Goal: Task Accomplishment & Management: Complete application form

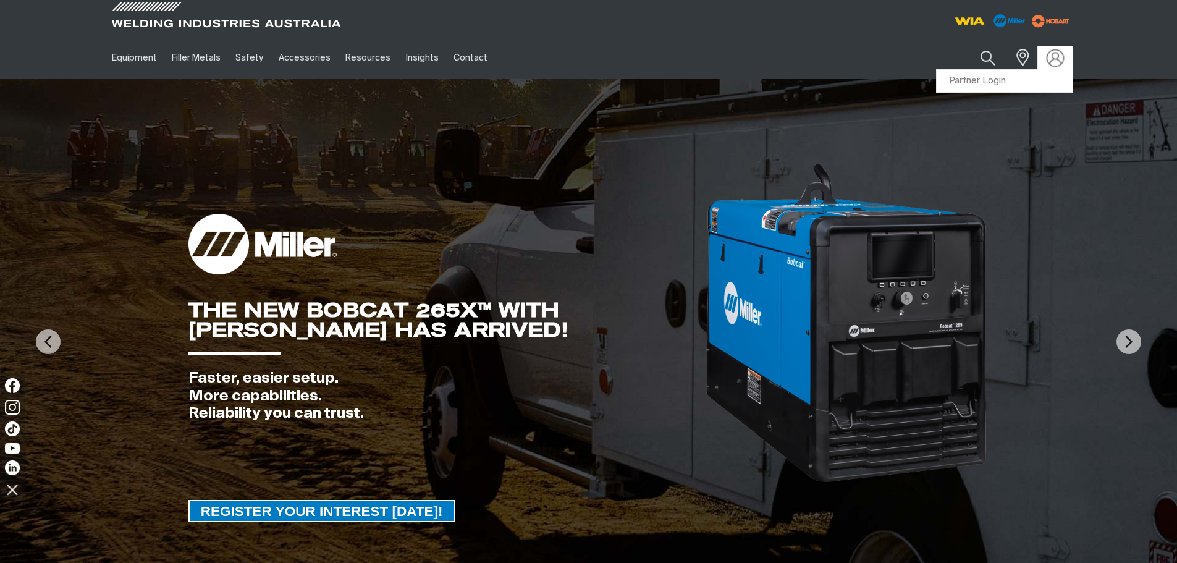
click at [1052, 55] on img at bounding box center [1055, 58] width 18 height 18
click at [979, 83] on link "Partner Login" at bounding box center [1005, 81] width 136 height 23
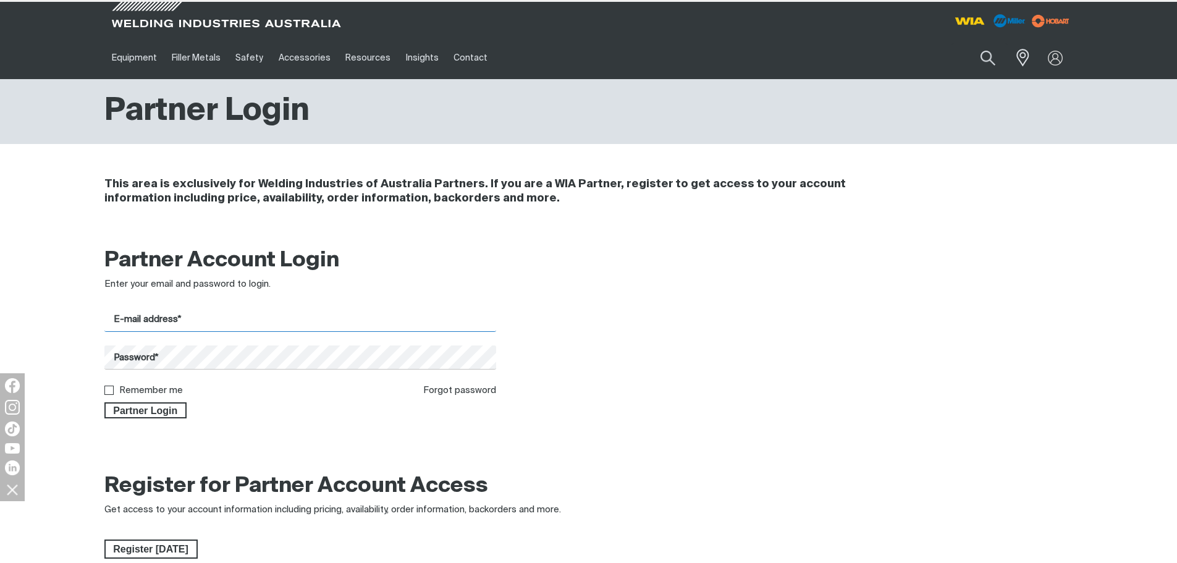
type input "[PERSON_NAME][EMAIL_ADDRESS][PERSON_NAME][DOMAIN_NAME]"
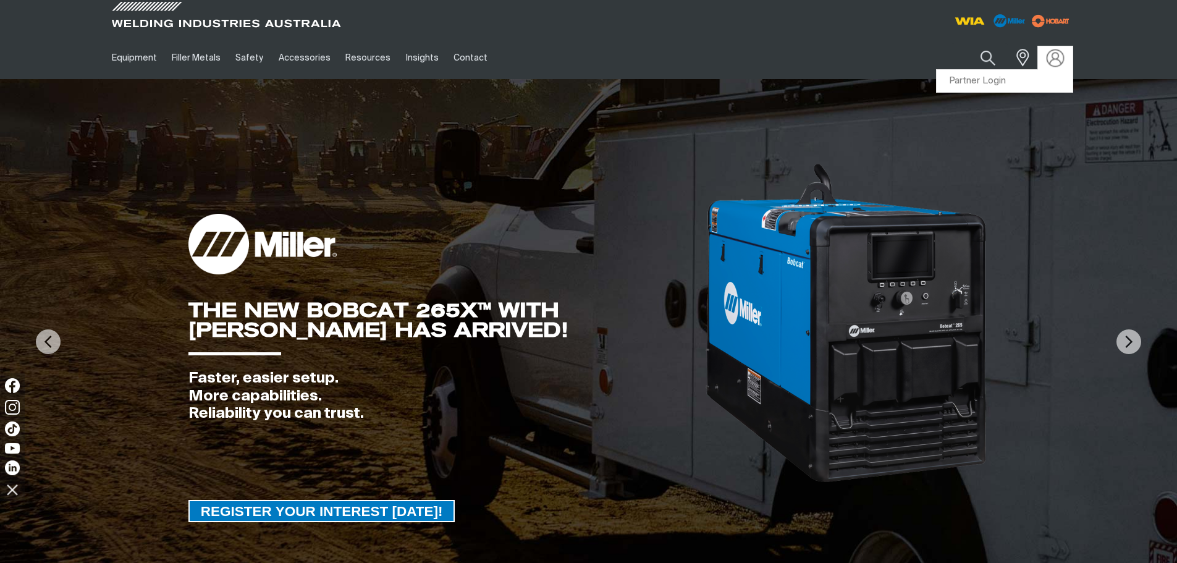
click at [1055, 62] on img at bounding box center [1055, 58] width 18 height 18
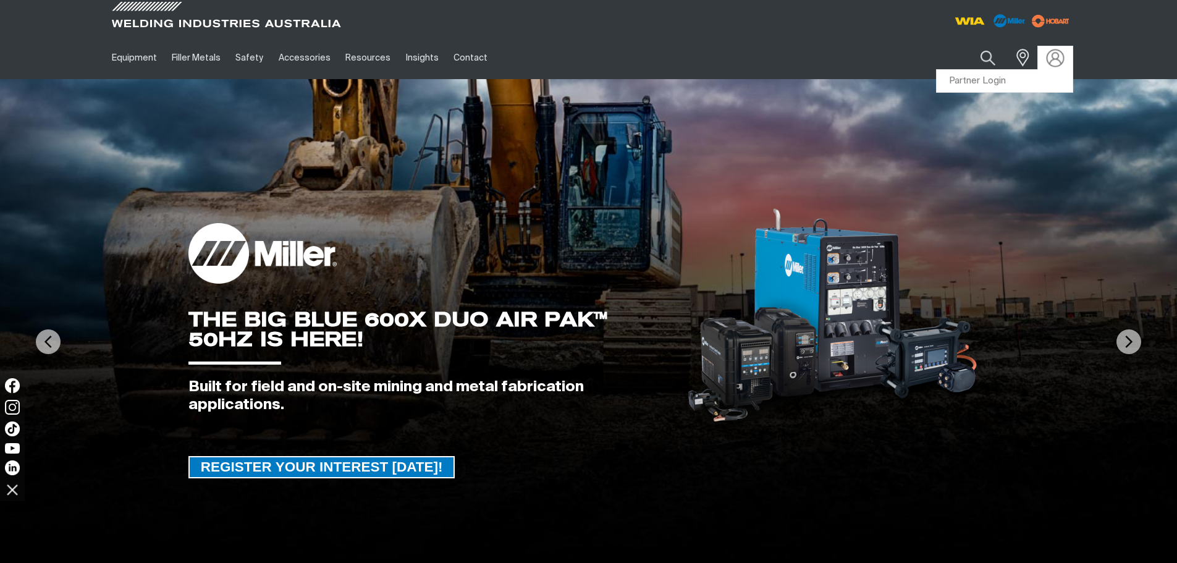
click at [1055, 57] on img at bounding box center [1055, 58] width 18 height 18
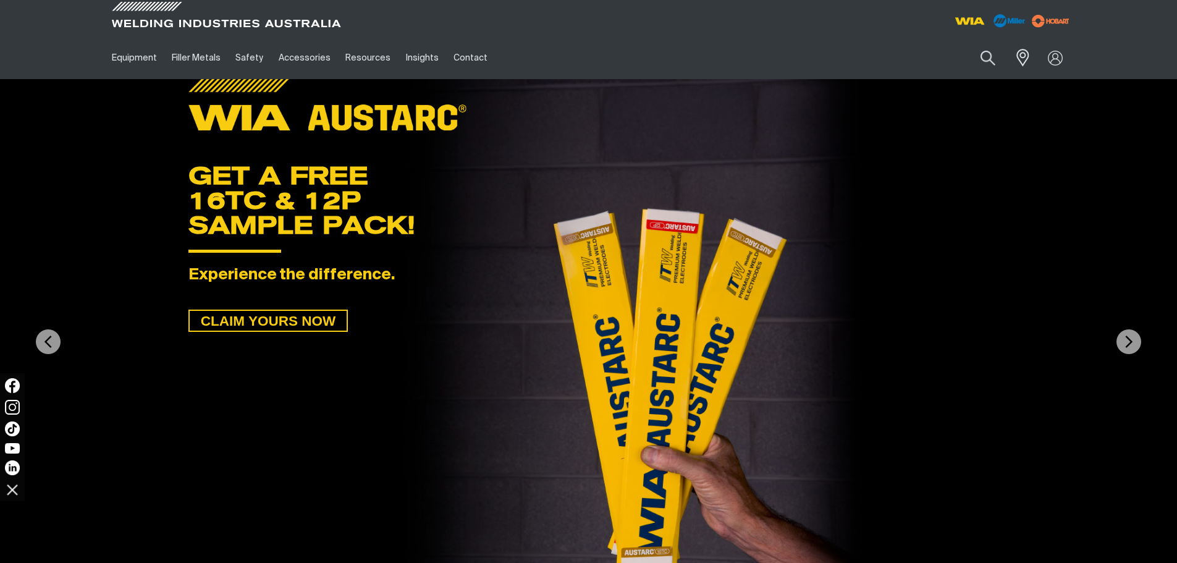
click at [995, 83] on img at bounding box center [588, 341] width 1177 height 525
click at [1055, 59] on img at bounding box center [1055, 58] width 18 height 18
click at [980, 84] on link "Partner Login" at bounding box center [1005, 81] width 136 height 23
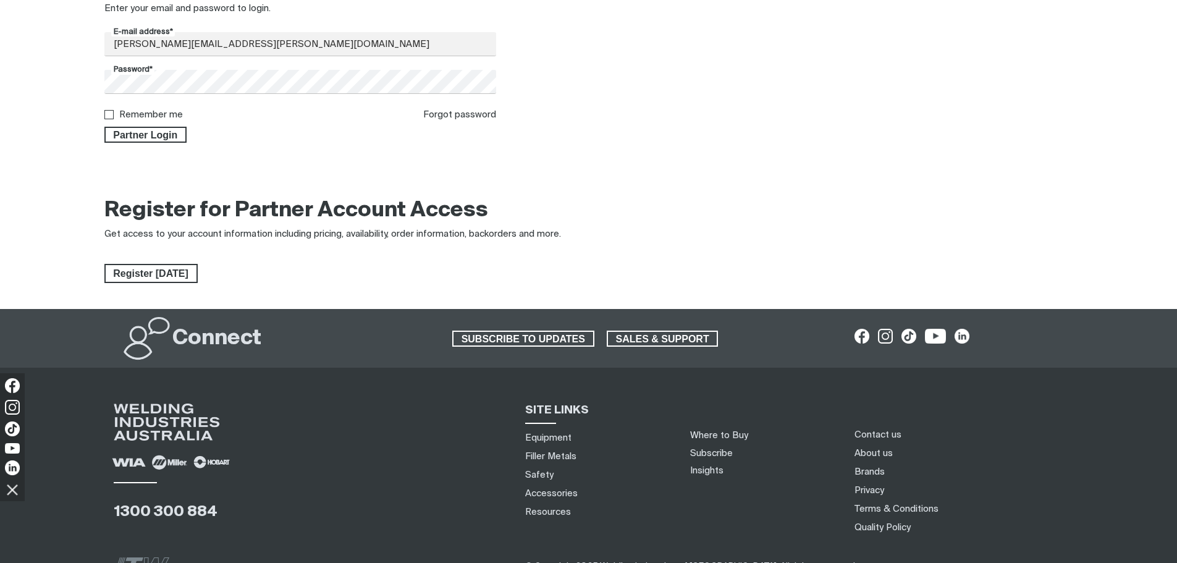
scroll to position [309, 0]
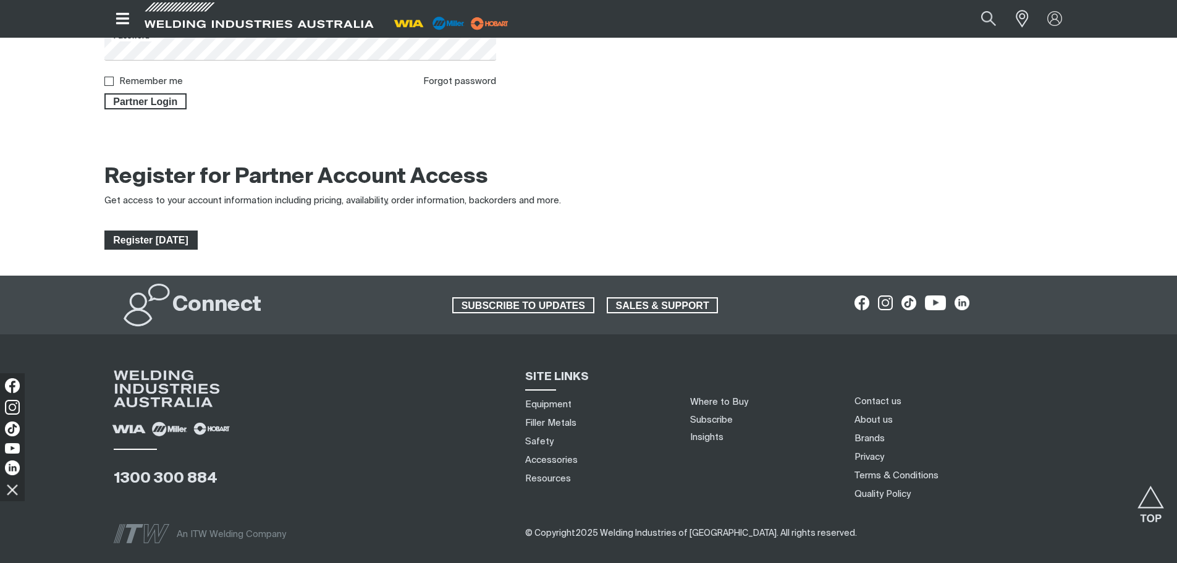
click at [122, 242] on span "Register [DATE]" at bounding box center [151, 240] width 91 height 20
